Goal: Transaction & Acquisition: Purchase product/service

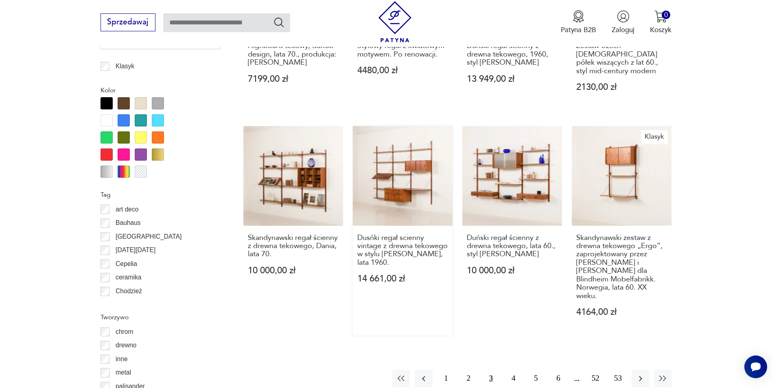
scroll to position [1044, 0]
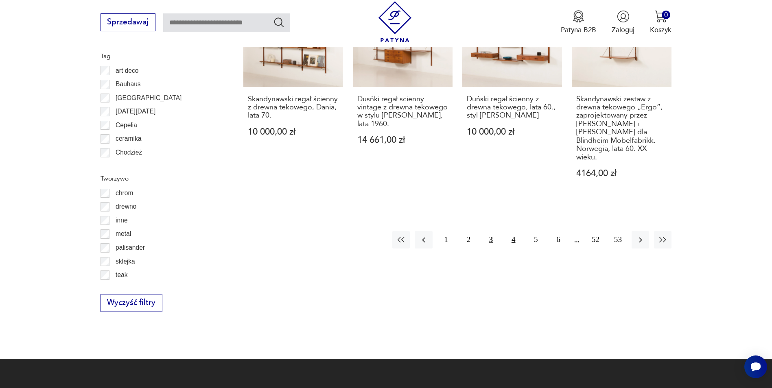
click at [515, 231] on button "4" at bounding box center [512, 239] width 17 height 17
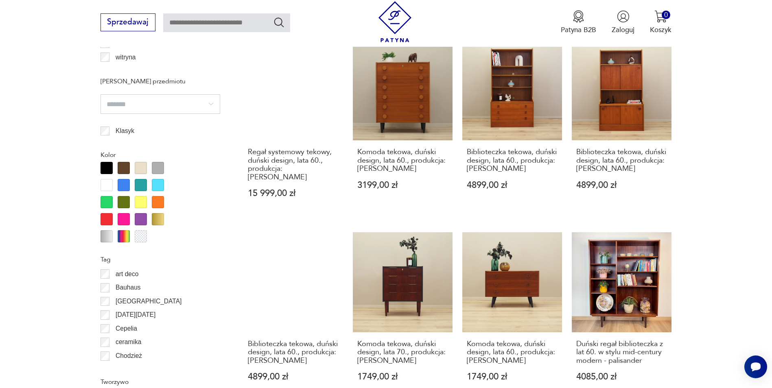
scroll to position [962, 0]
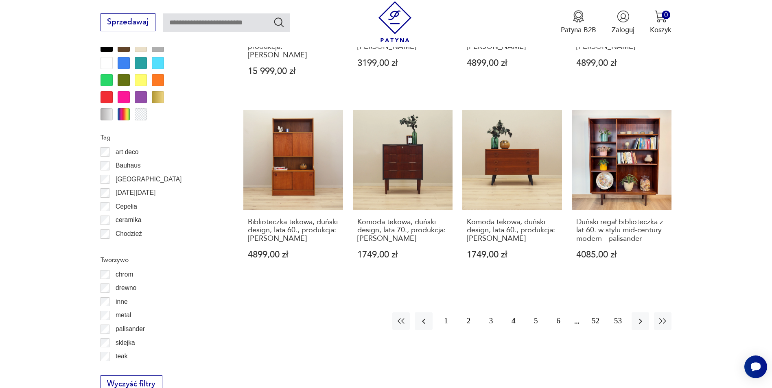
click at [540, 312] on button "5" at bounding box center [535, 320] width 17 height 17
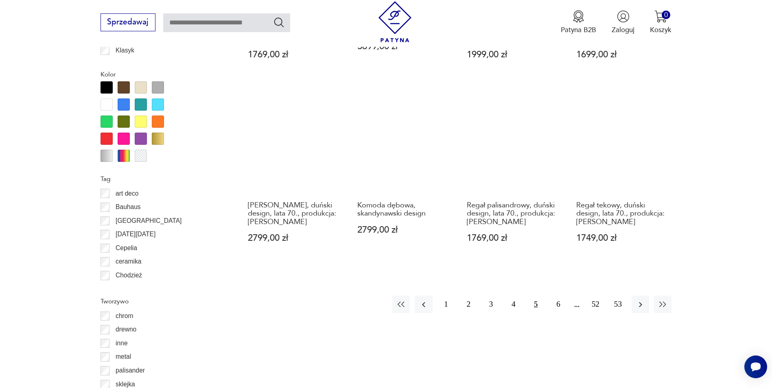
scroll to position [922, 0]
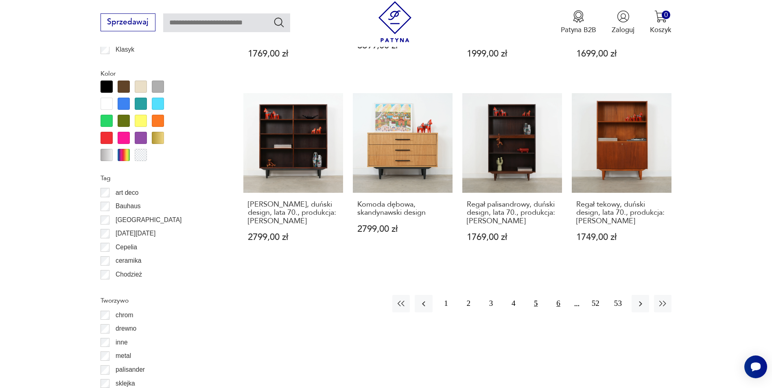
click at [556, 305] on button "6" at bounding box center [557, 303] width 17 height 17
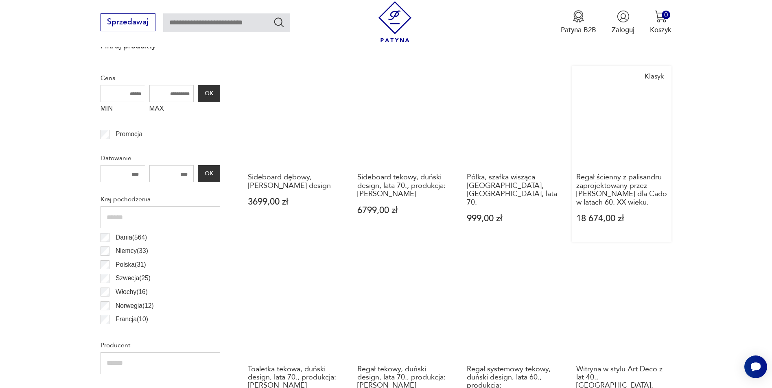
scroll to position [352, 0]
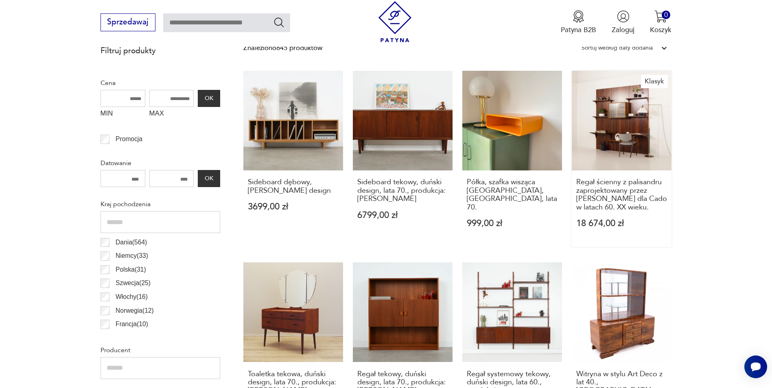
click at [613, 142] on link "Klasyk Regał ścienny z palisandru zaprojektowany przez [PERSON_NAME] dla Cado w…" at bounding box center [621, 159] width 100 height 176
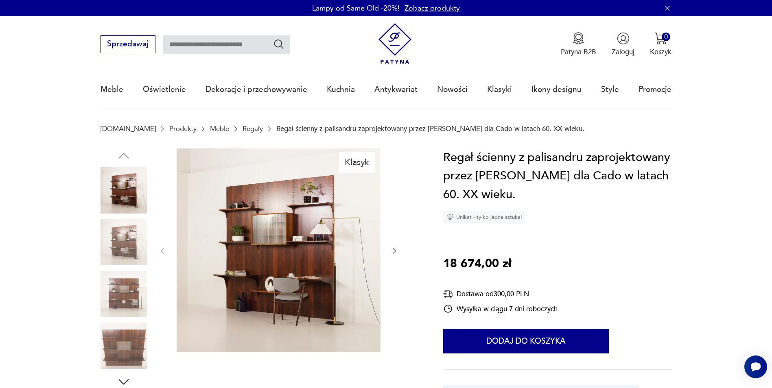
click at [112, 245] on img at bounding box center [123, 242] width 46 height 46
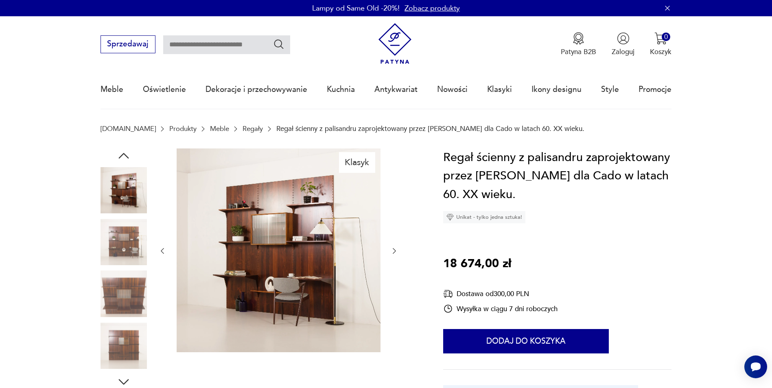
click at [122, 237] on img at bounding box center [123, 242] width 46 height 46
